Goal: Information Seeking & Learning: Find specific fact

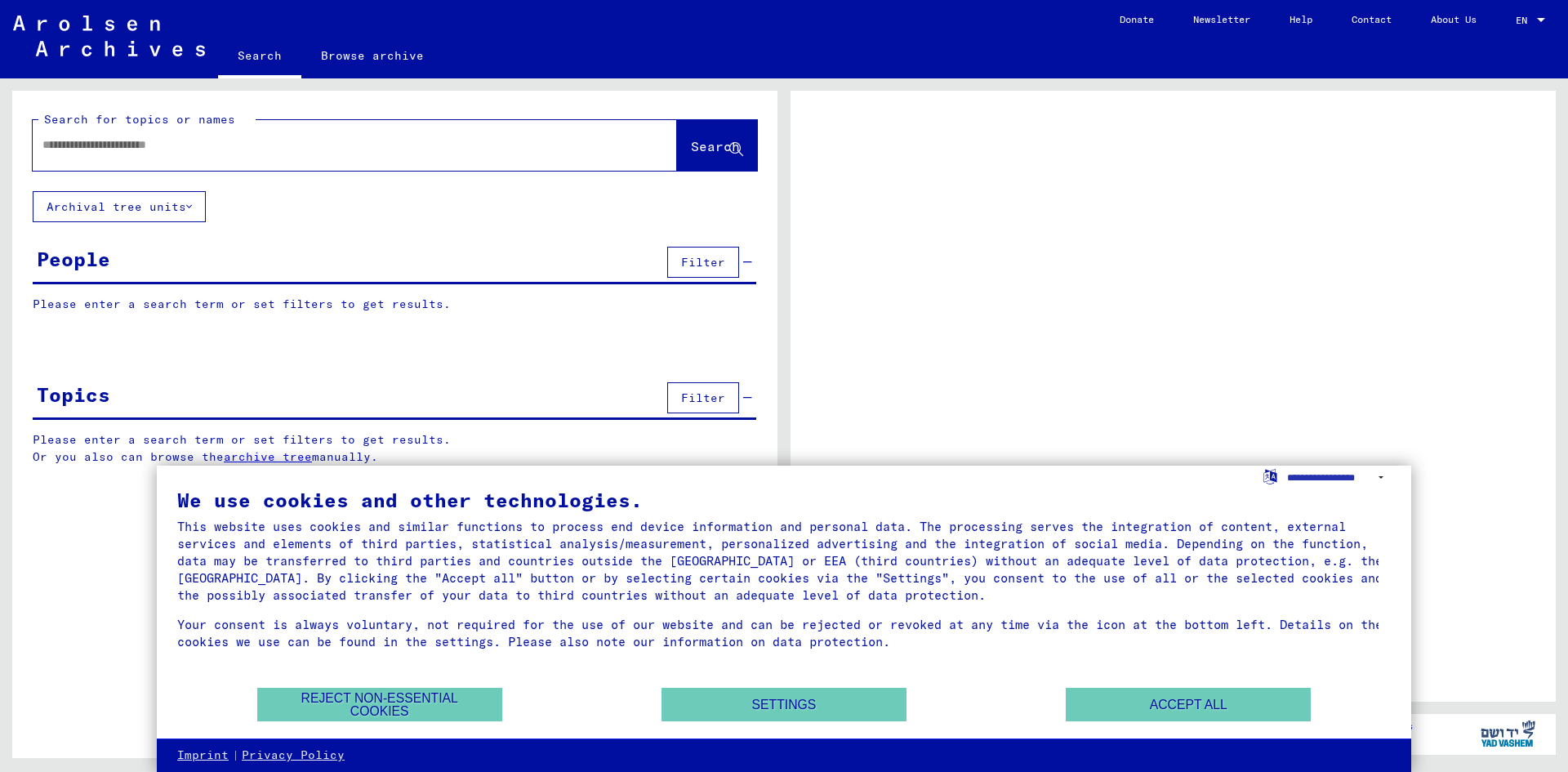
click at [372, 148] on input "text" at bounding box center [340, 145] width 595 height 17
type input "*****"
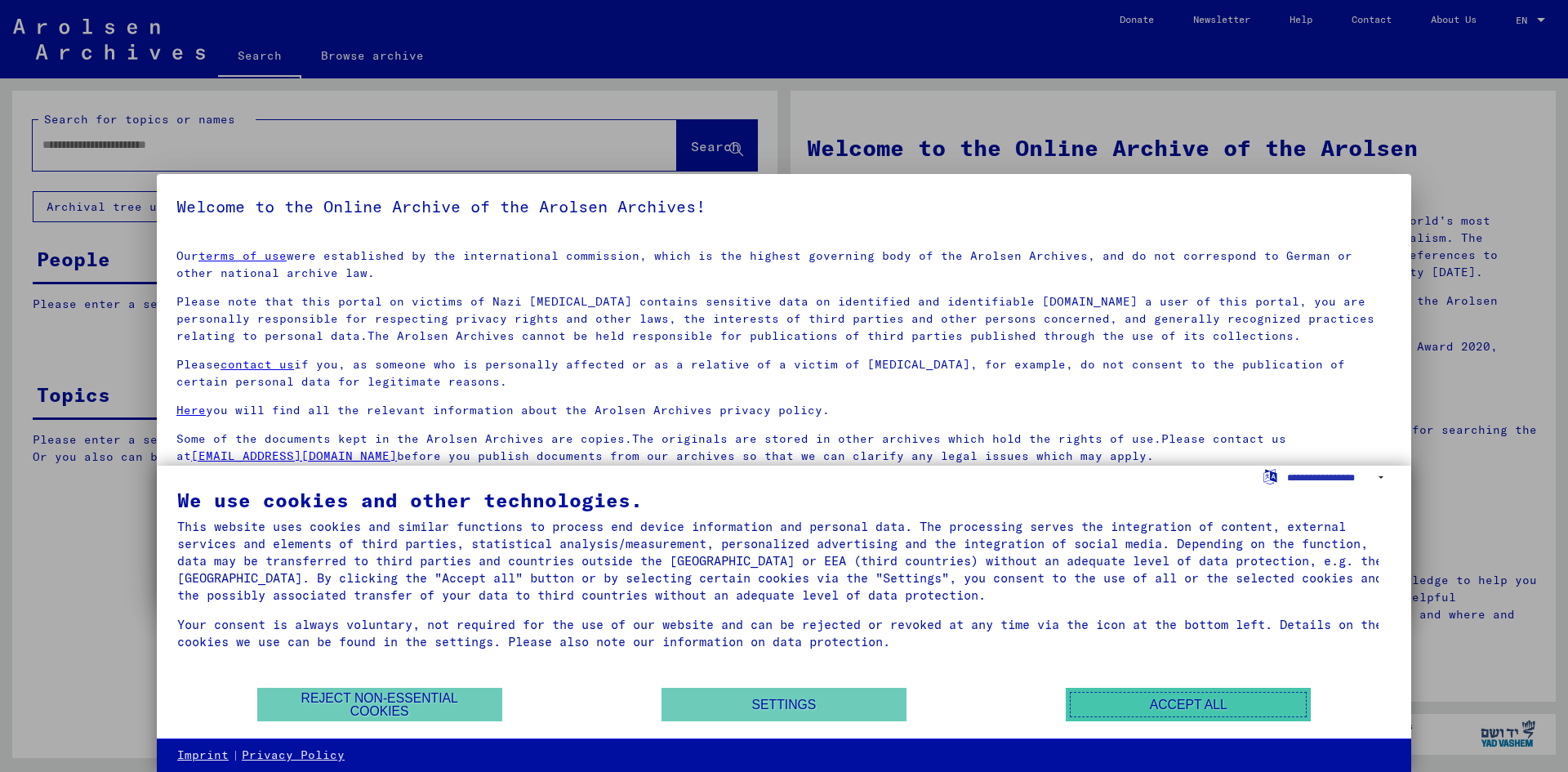
click at [1197, 698] on button "Accept all" at bounding box center [1188, 705] width 245 height 34
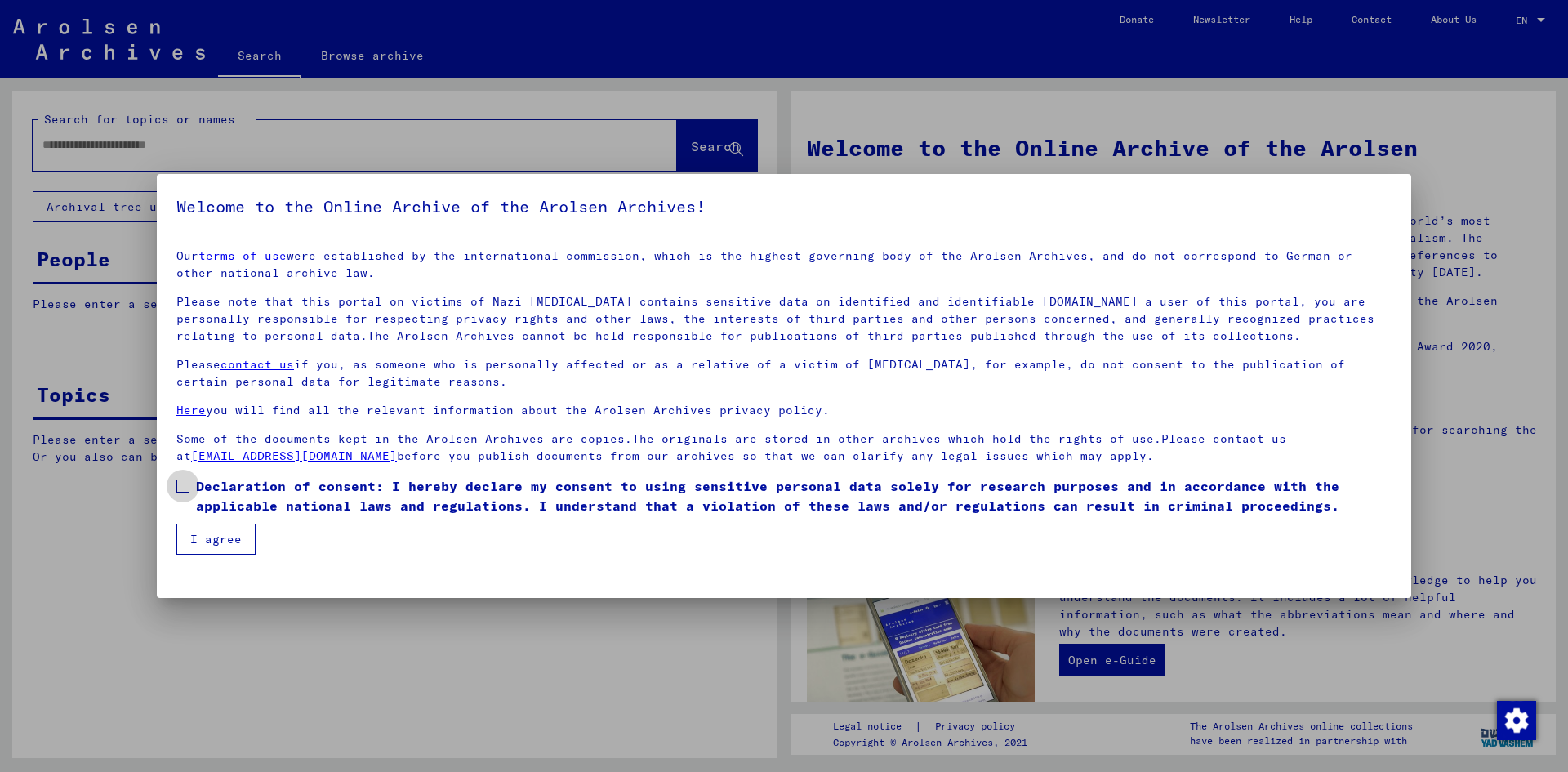
click at [222, 479] on span "Declaration of consent: I hereby declare my consent to using sensitive personal…" at bounding box center [793, 495] width 1196 height 39
click at [213, 527] on button "I agree" at bounding box center [216, 538] width 79 height 31
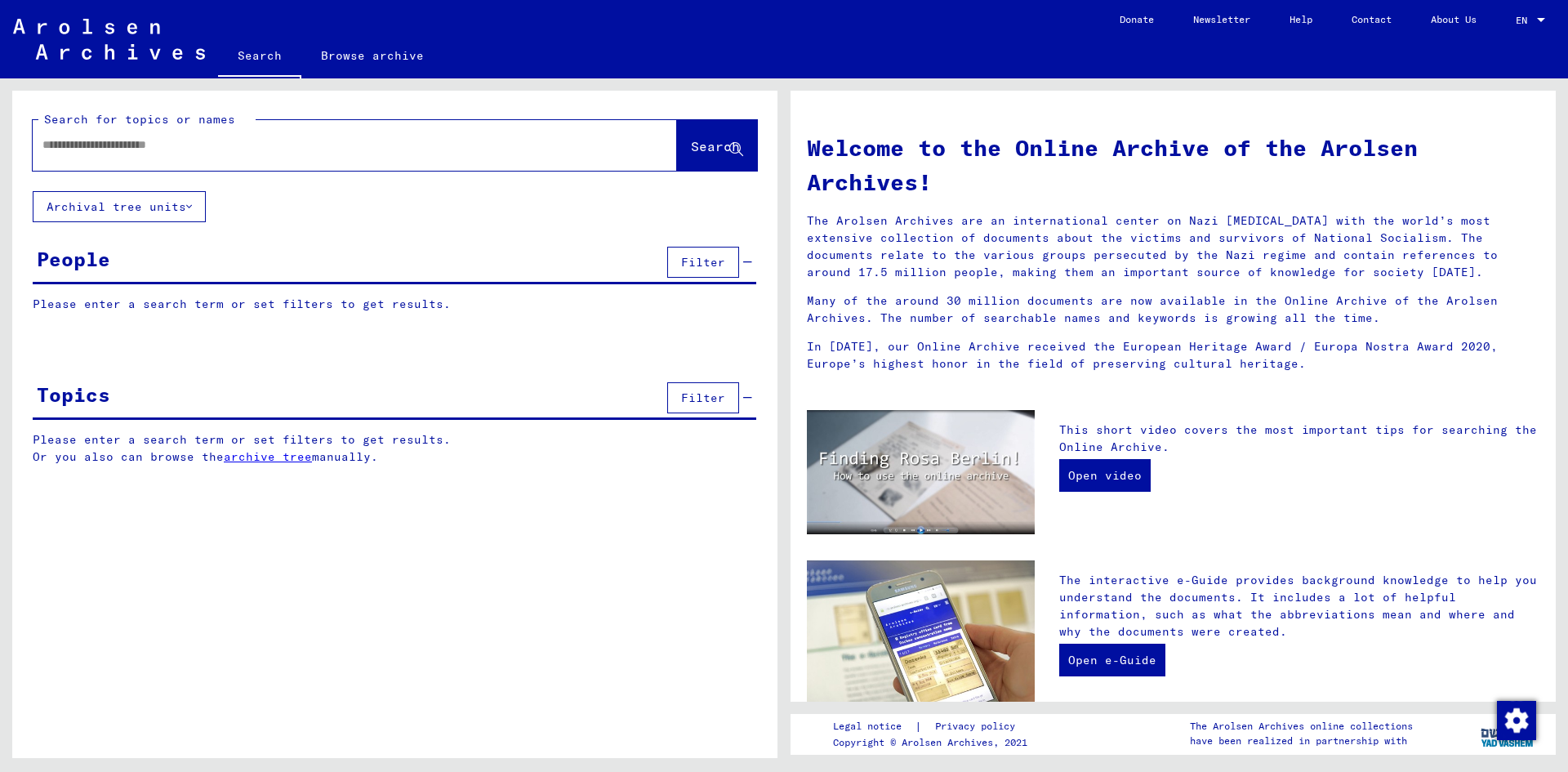
click at [244, 136] on div at bounding box center [330, 145] width 595 height 37
click at [224, 152] on input "text" at bounding box center [335, 145] width 586 height 17
type input "********"
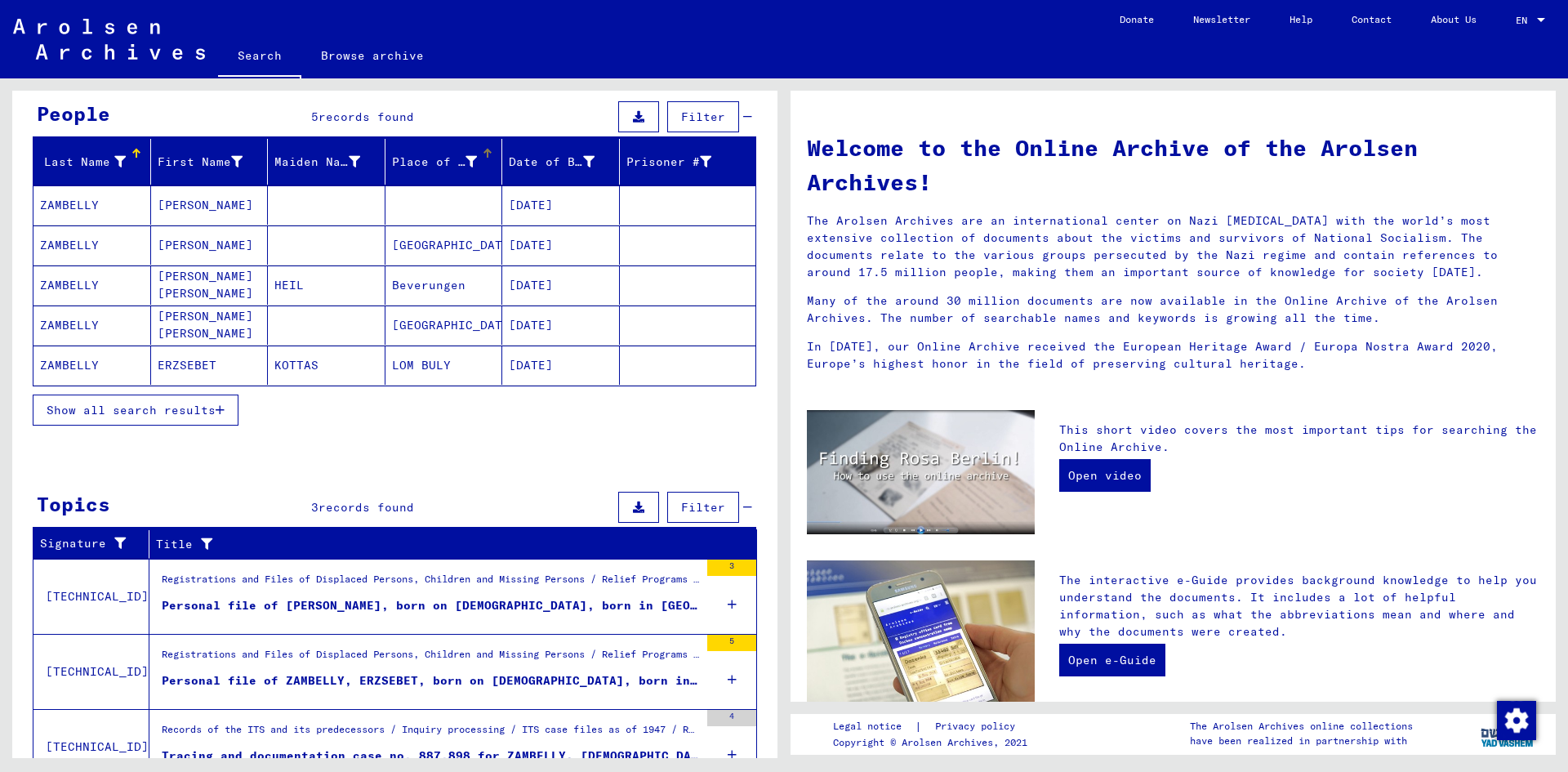
scroll to position [139, 0]
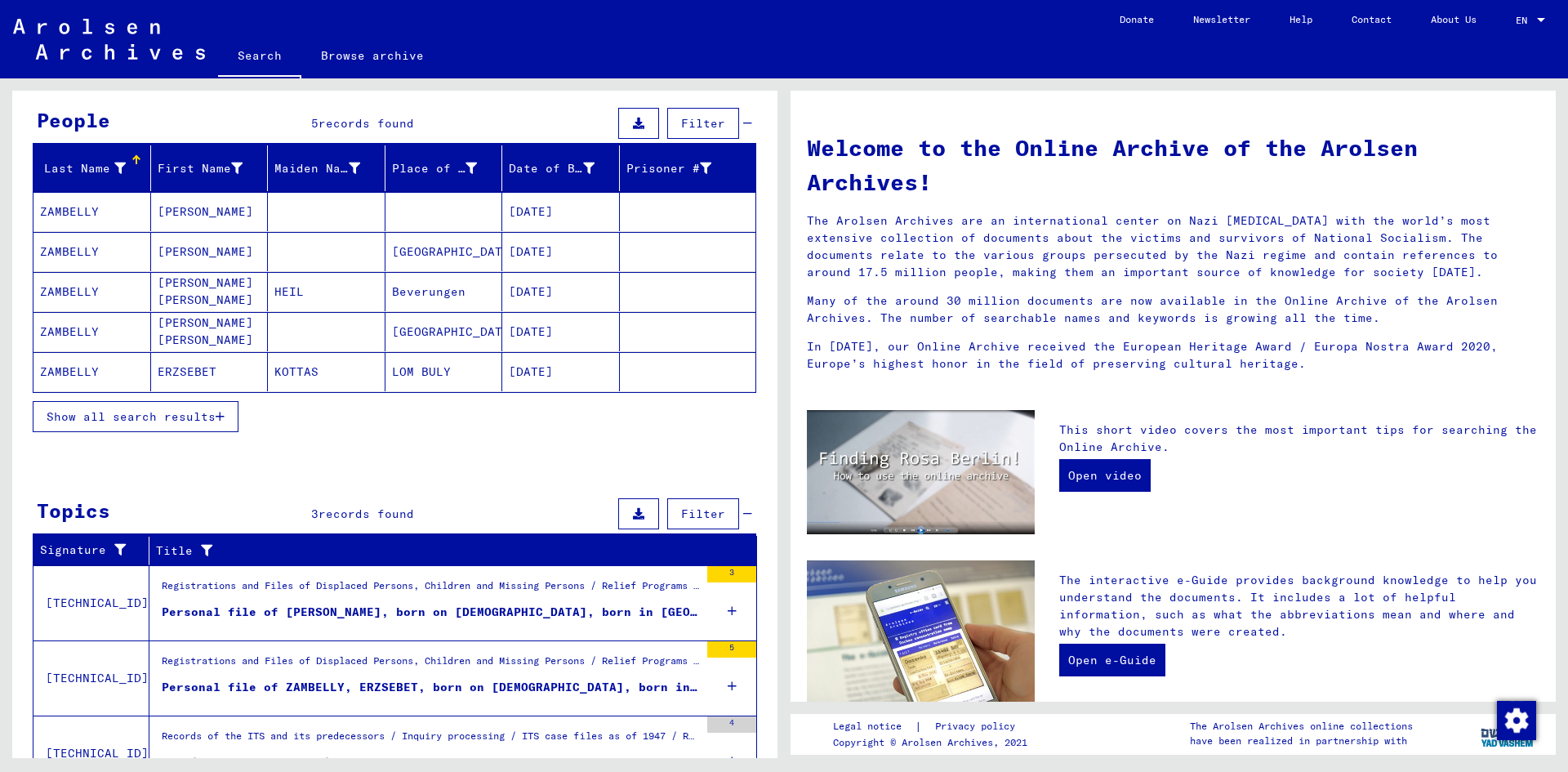
click at [173, 247] on mat-cell "[PERSON_NAME]" at bounding box center [210, 251] width 118 height 39
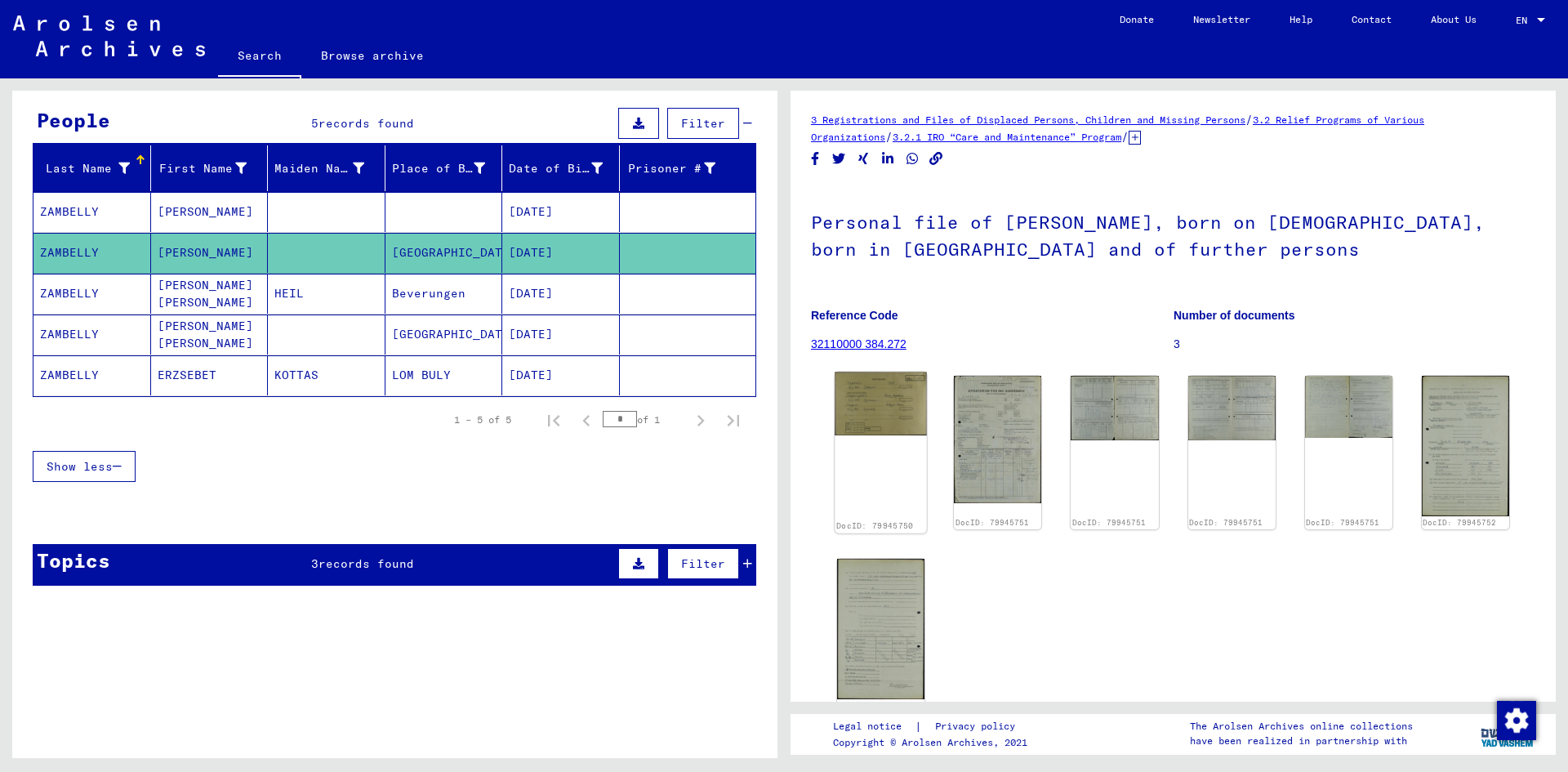
click at [868, 419] on img at bounding box center [880, 404] width 92 height 64
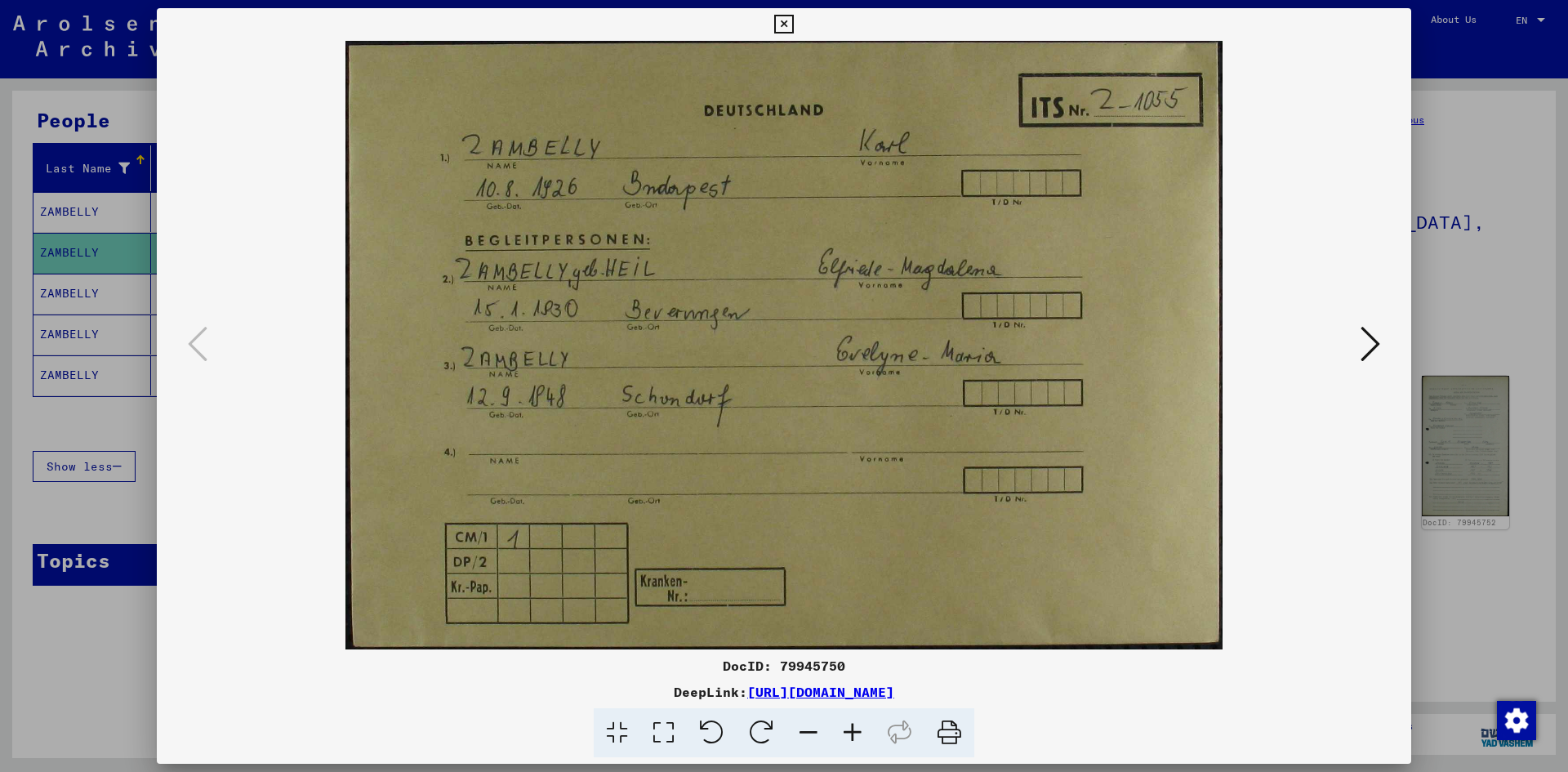
click at [1460, 327] on div at bounding box center [784, 386] width 1568 height 772
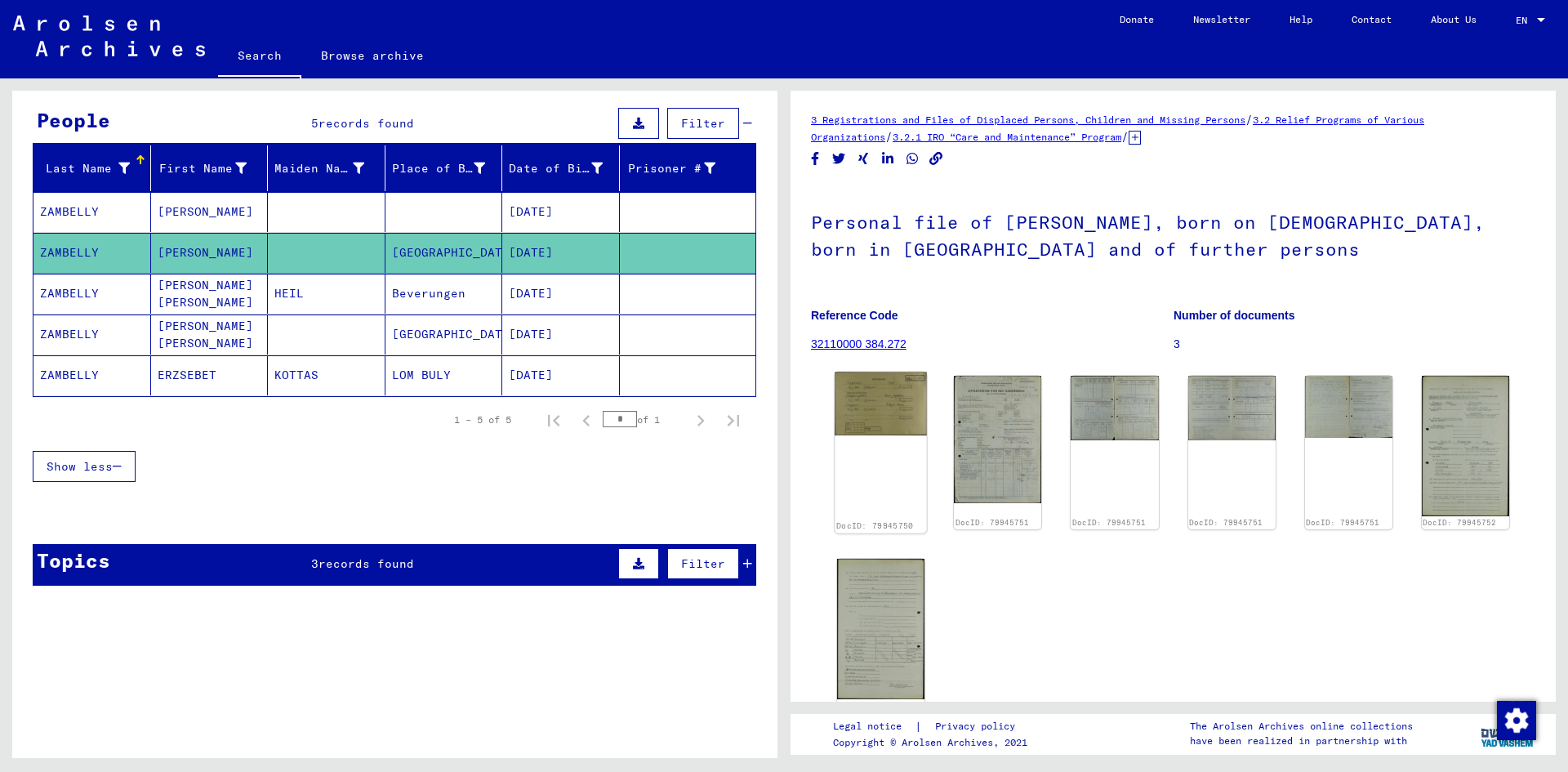
click at [913, 406] on img at bounding box center [880, 404] width 92 height 64
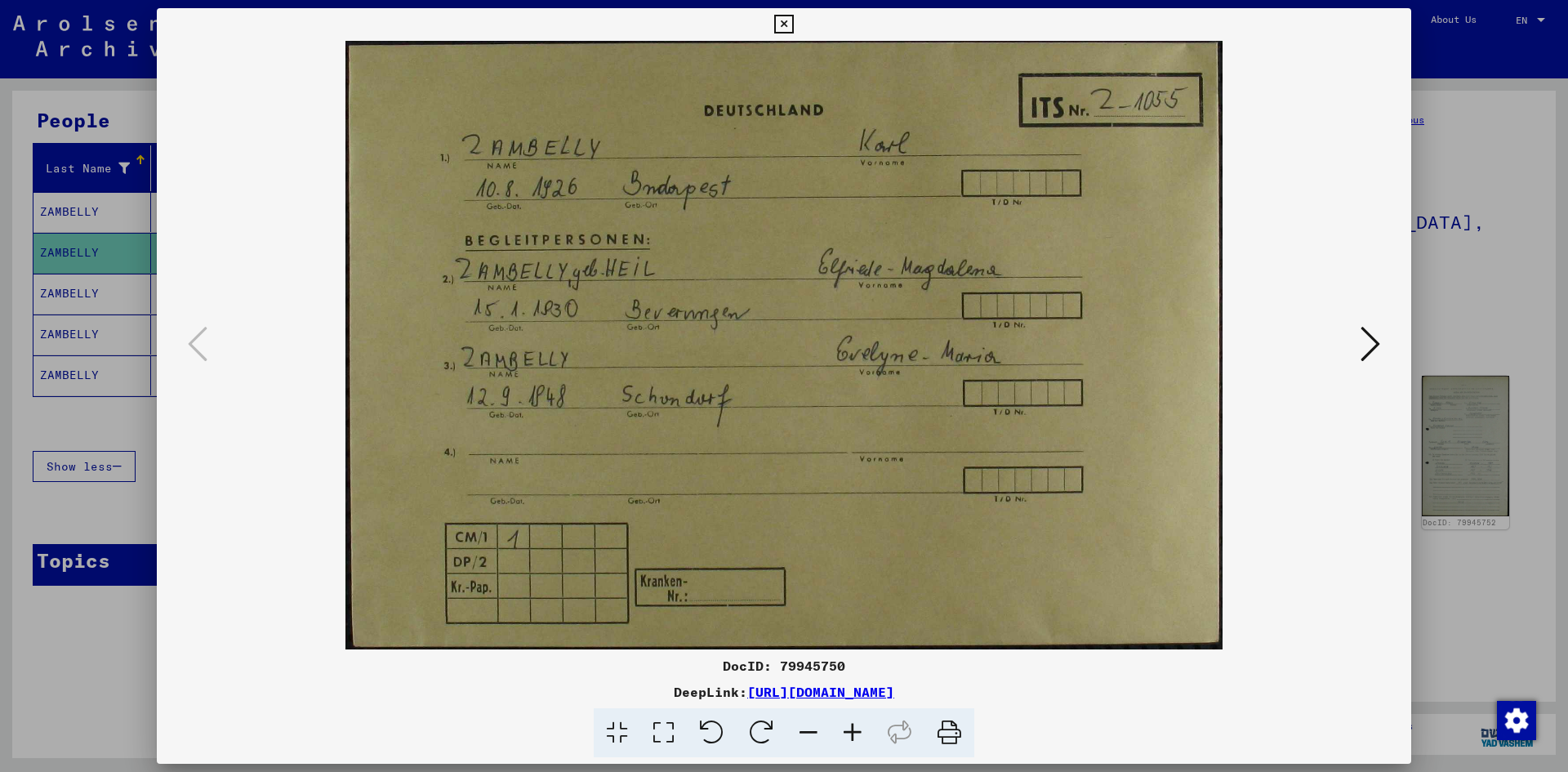
click at [1365, 340] on icon at bounding box center [1370, 344] width 20 height 39
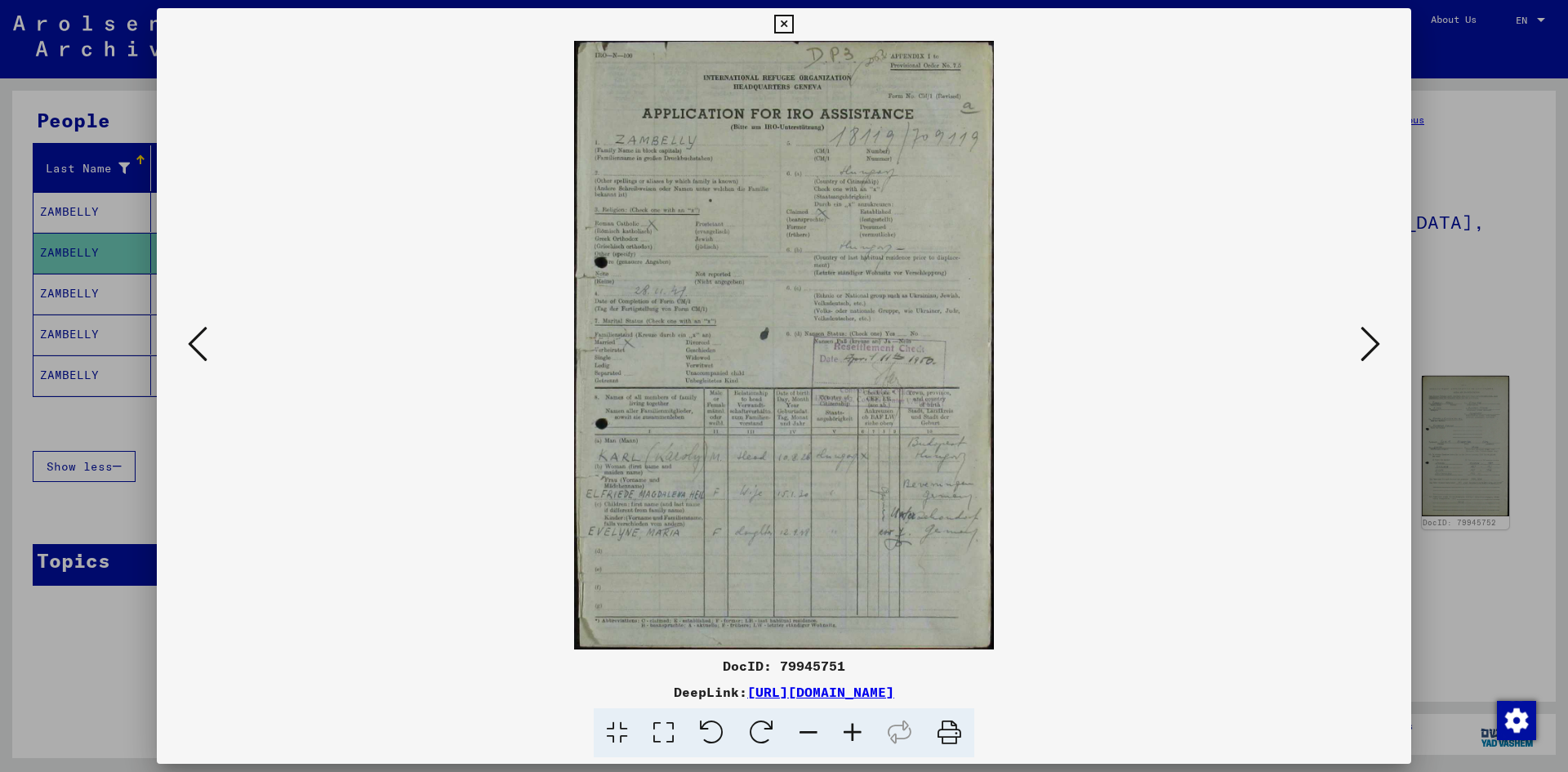
click at [711, 159] on img at bounding box center [784, 345] width 1143 height 608
click at [1470, 88] on div at bounding box center [784, 386] width 1568 height 772
